Goal: Understand process/instructions

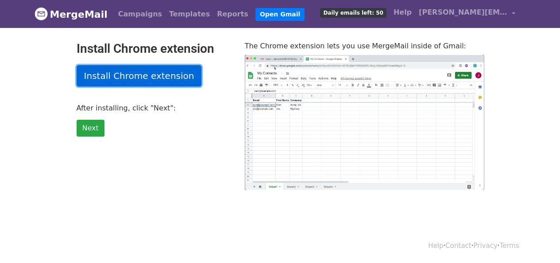
click at [122, 73] on link "Install Chrome extension" at bounding box center [139, 75] width 125 height 21
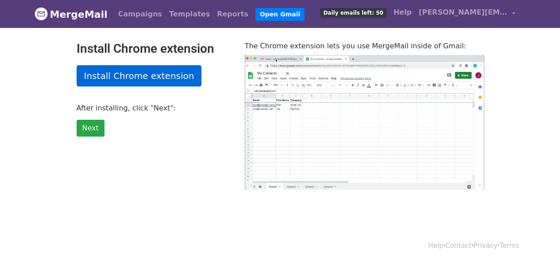
type input "85.17"
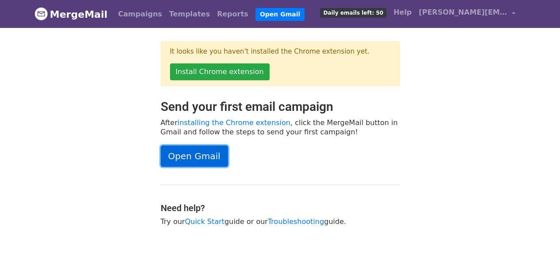
click at [189, 156] on link "Open Gmail" at bounding box center [194, 155] width 67 height 21
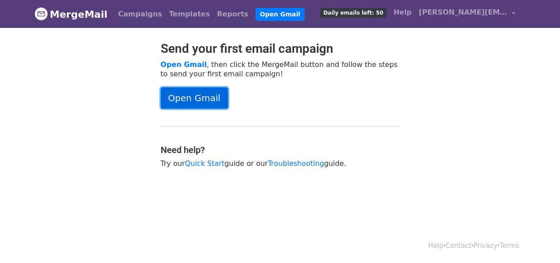
click at [166, 90] on link "Open Gmail" at bounding box center [194, 97] width 67 height 21
